Goal: Information Seeking & Learning: Learn about a topic

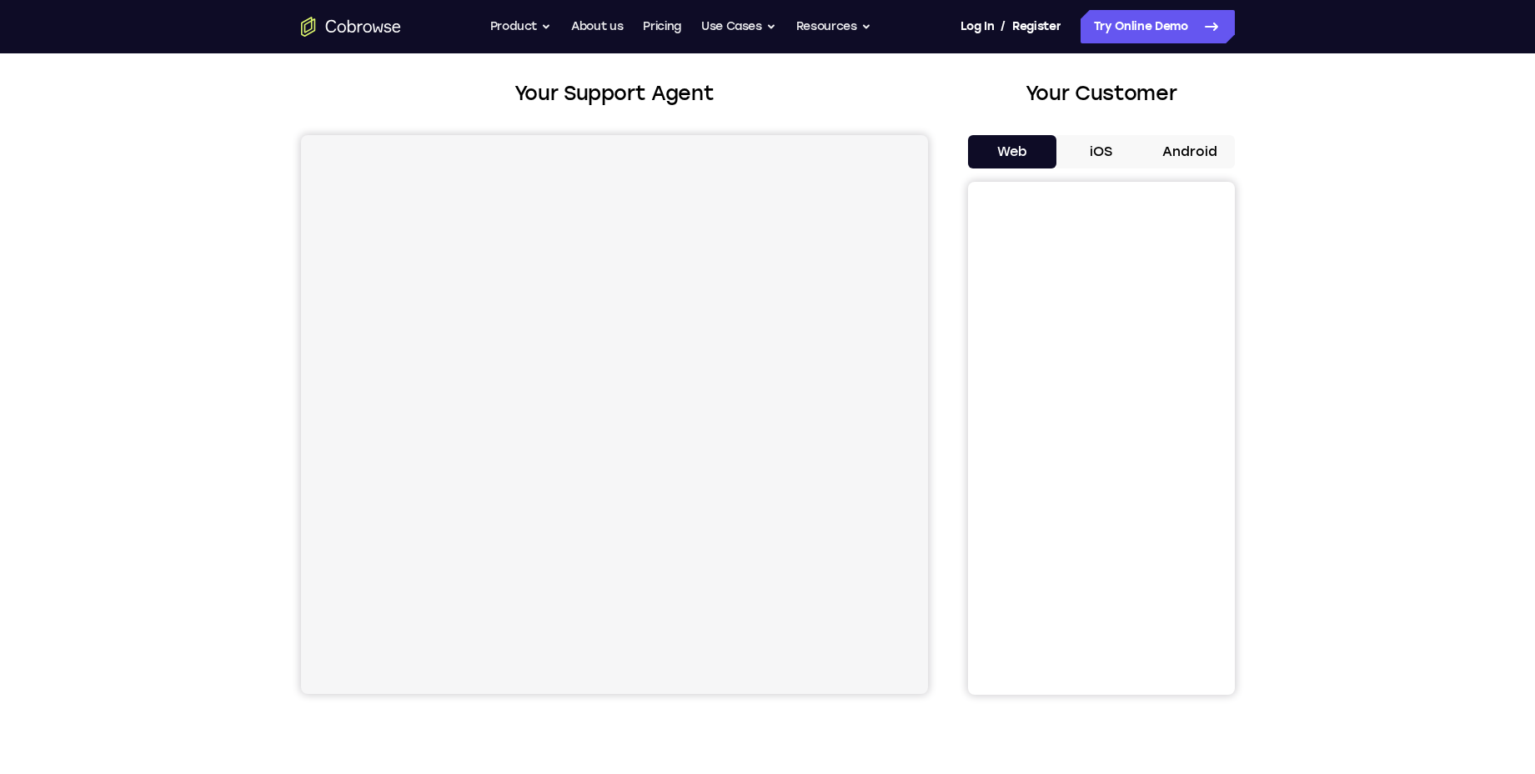
click at [1193, 158] on button "Android" at bounding box center [1189, 151] width 89 height 33
click at [1099, 151] on button "iOS" at bounding box center [1100, 151] width 89 height 33
click at [1179, 139] on button "Android" at bounding box center [1189, 151] width 89 height 33
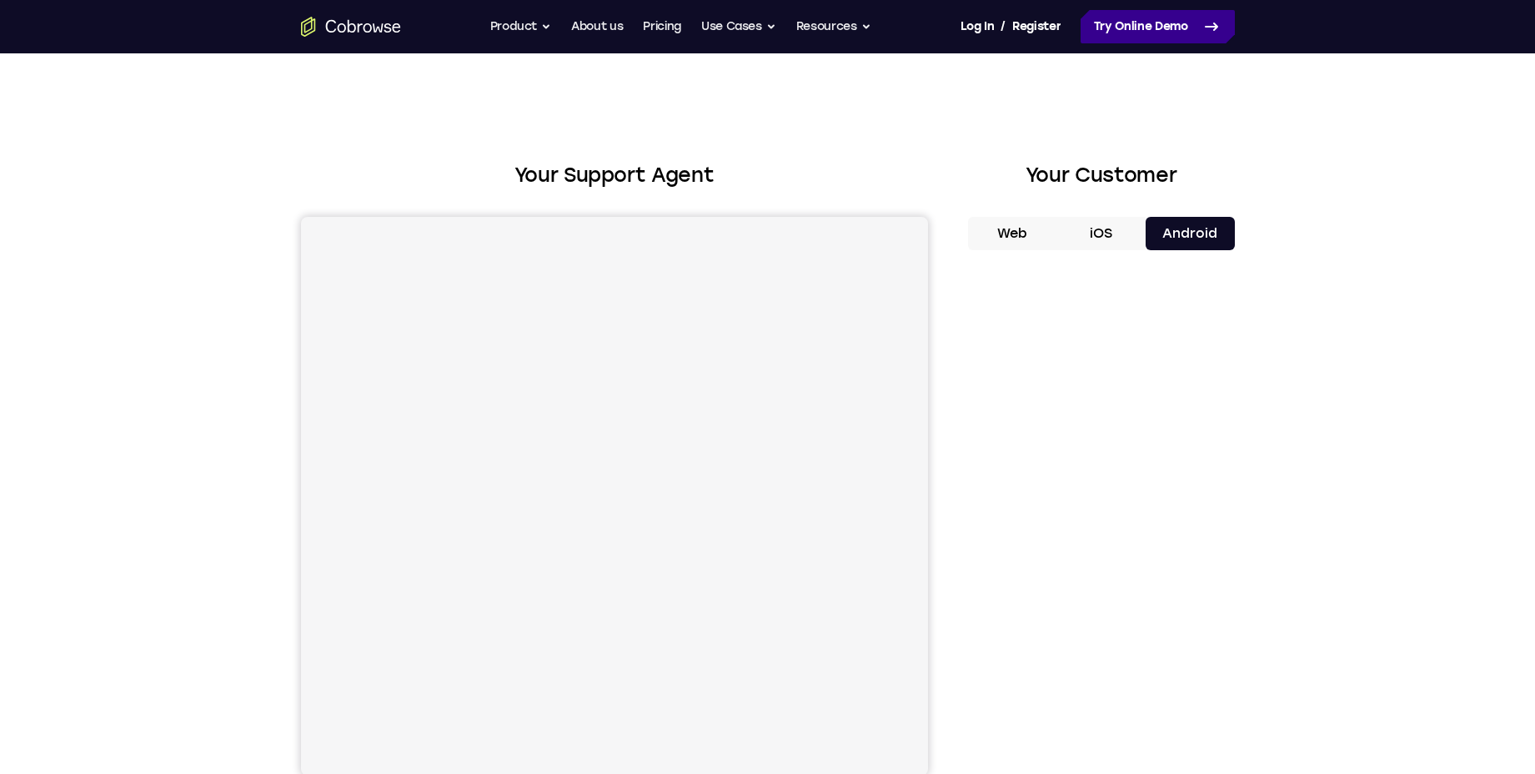
click at [1142, 38] on link "Try Online Demo" at bounding box center [1157, 26] width 154 height 33
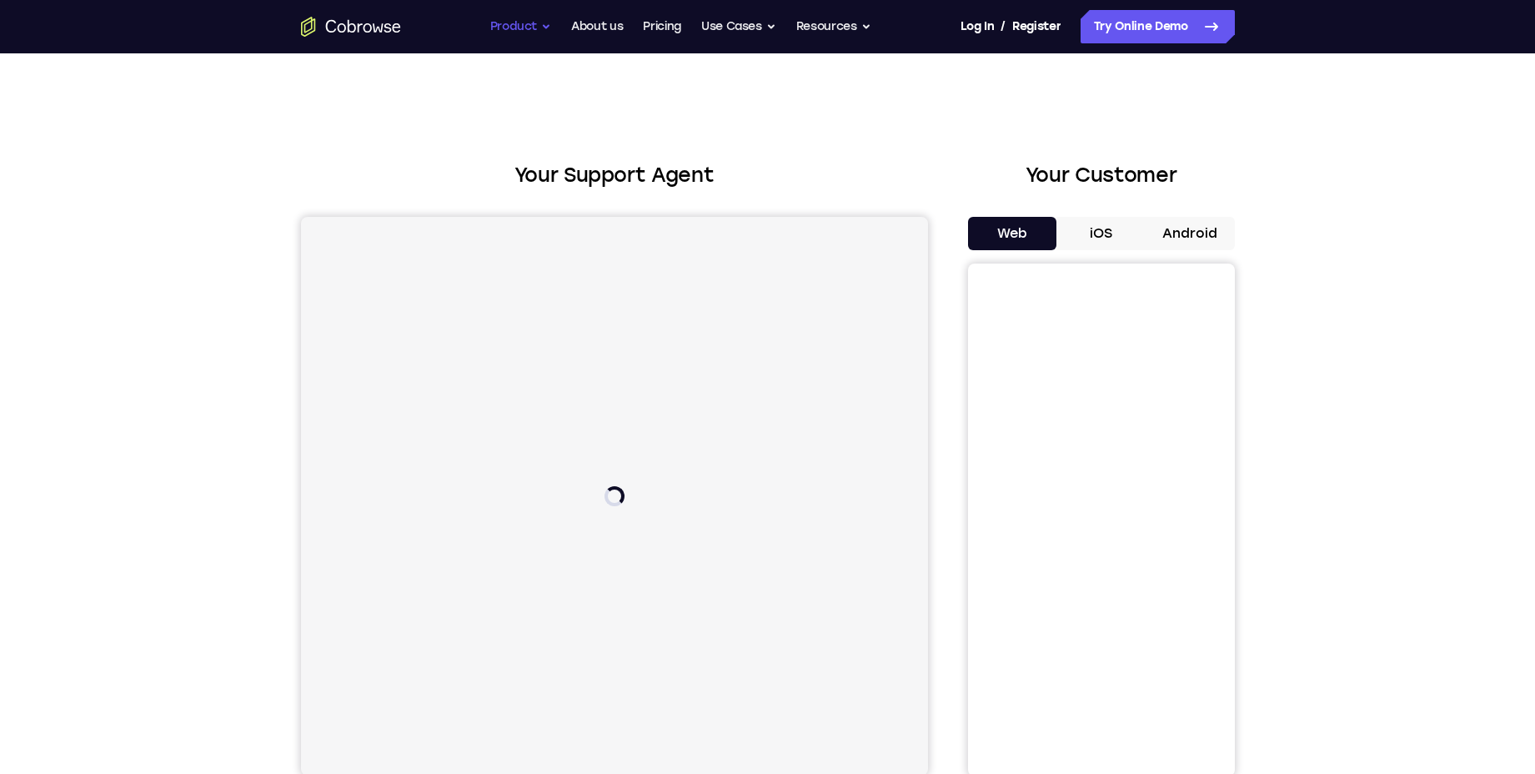
click at [539, 25] on button "Product" at bounding box center [521, 26] width 62 height 33
